Goal: Find specific page/section: Find specific page/section

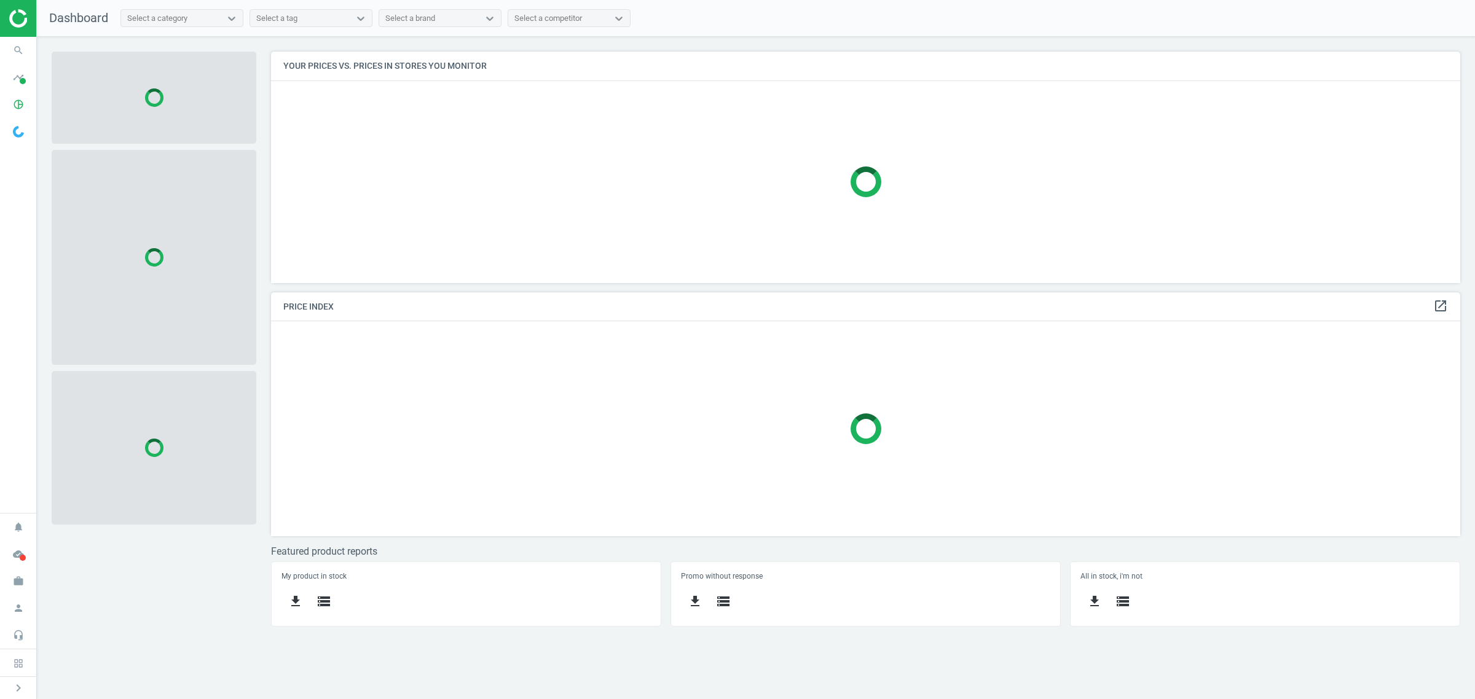
scroll to position [256, 1213]
click at [15, 49] on icon "search" at bounding box center [18, 50] width 23 height 23
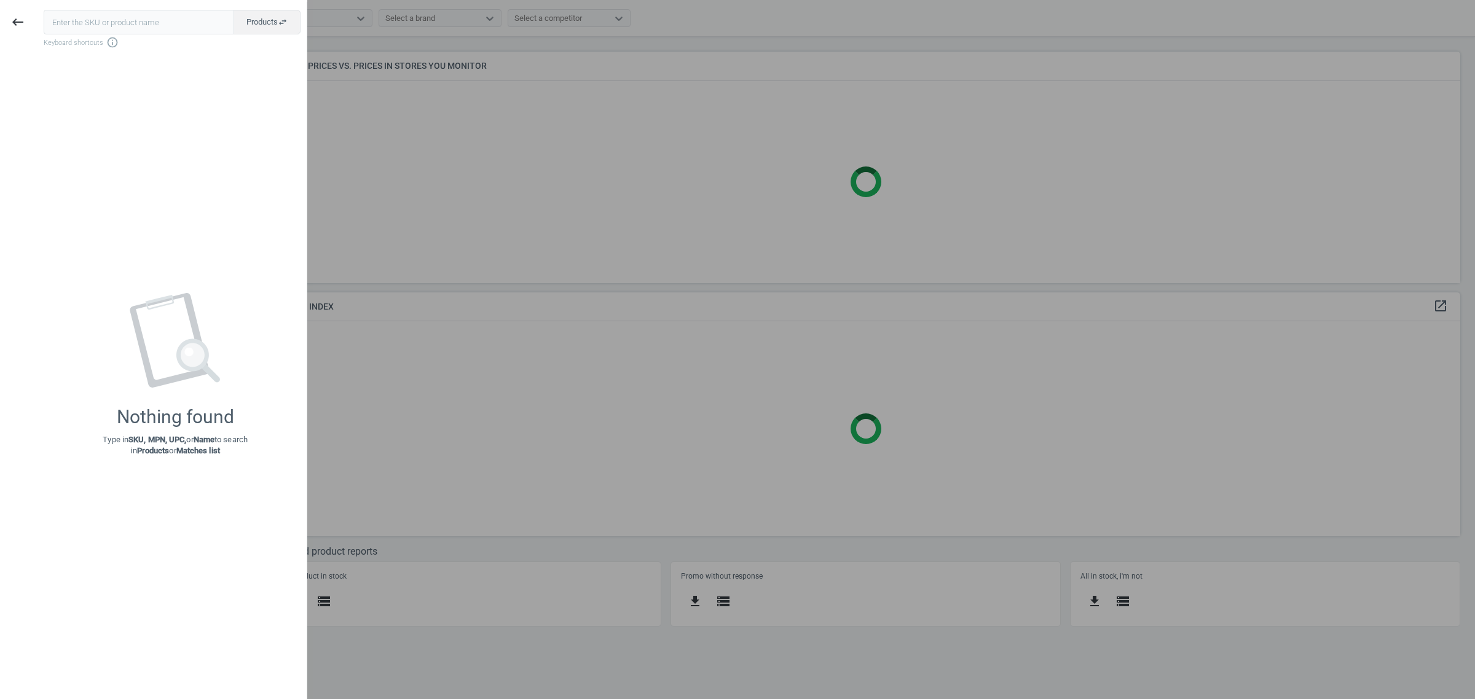
scroll to position [256, 1201]
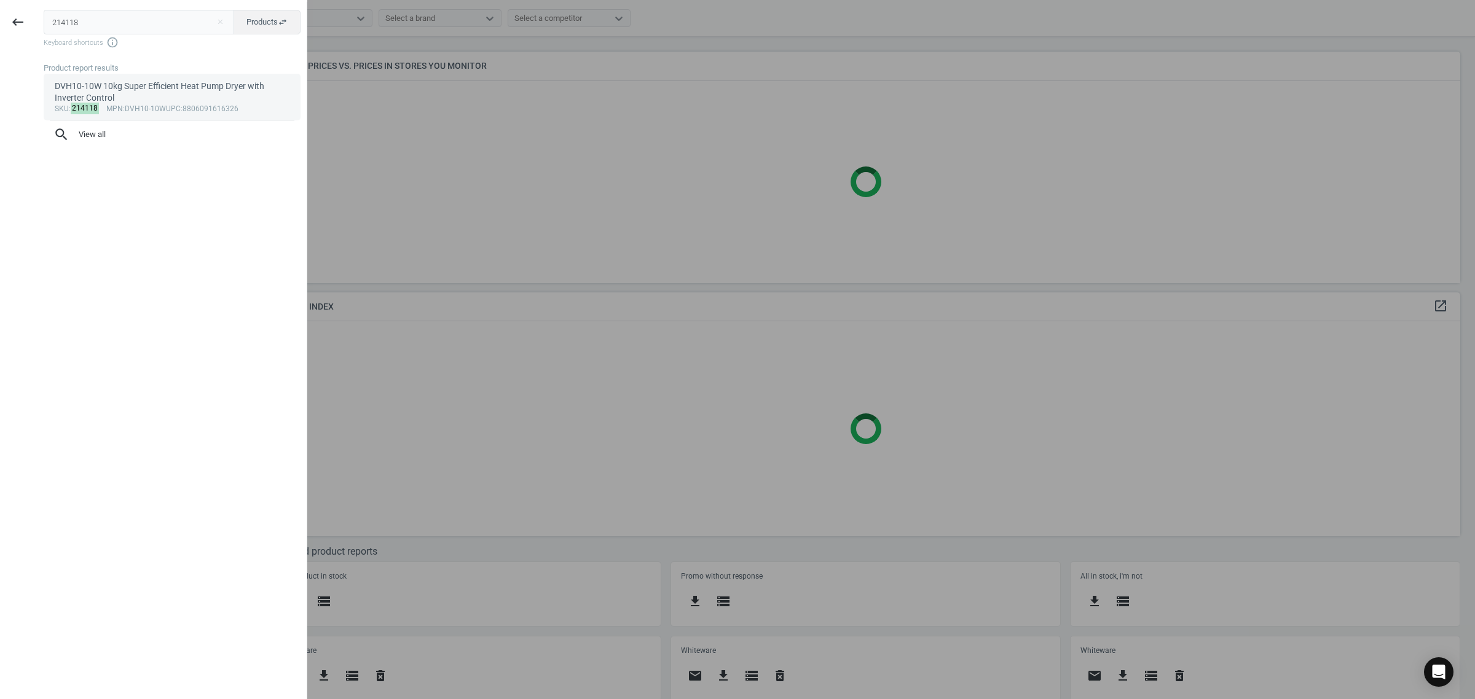
type input "214118"
click at [151, 77] on link "DVH10-10W 10kg Super Efficient Heat Pump Dryer with Inverter Control sku : 2141…" at bounding box center [172, 97] width 257 height 47
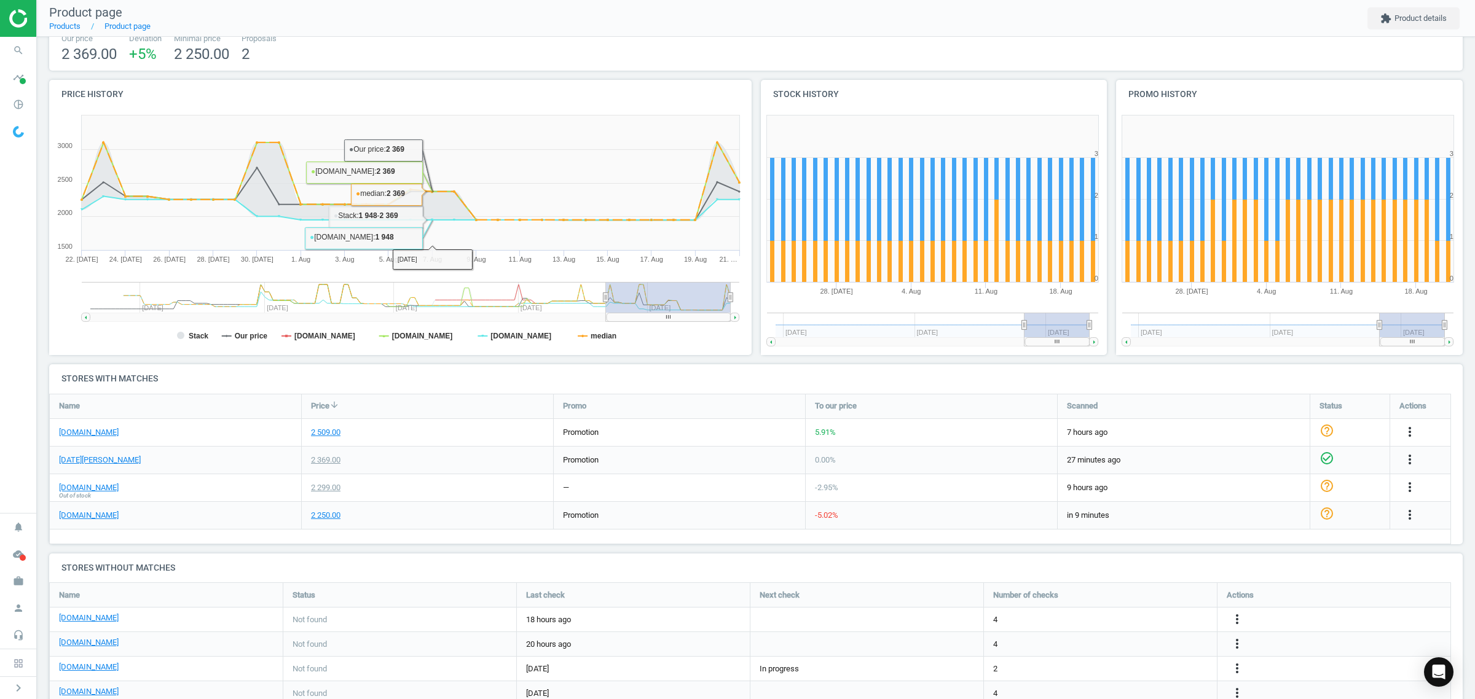
scroll to position [205, 0]
